Goal: Task Accomplishment & Management: Manage account settings

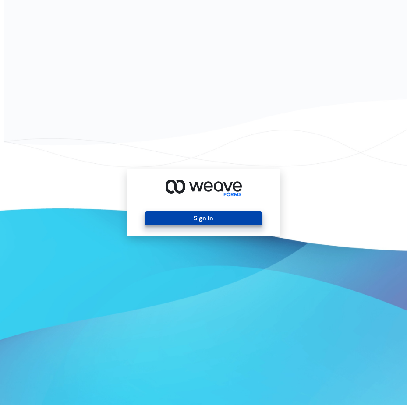
click at [213, 214] on button "Sign In" at bounding box center [203, 219] width 117 height 14
